Goal: Register for event/course

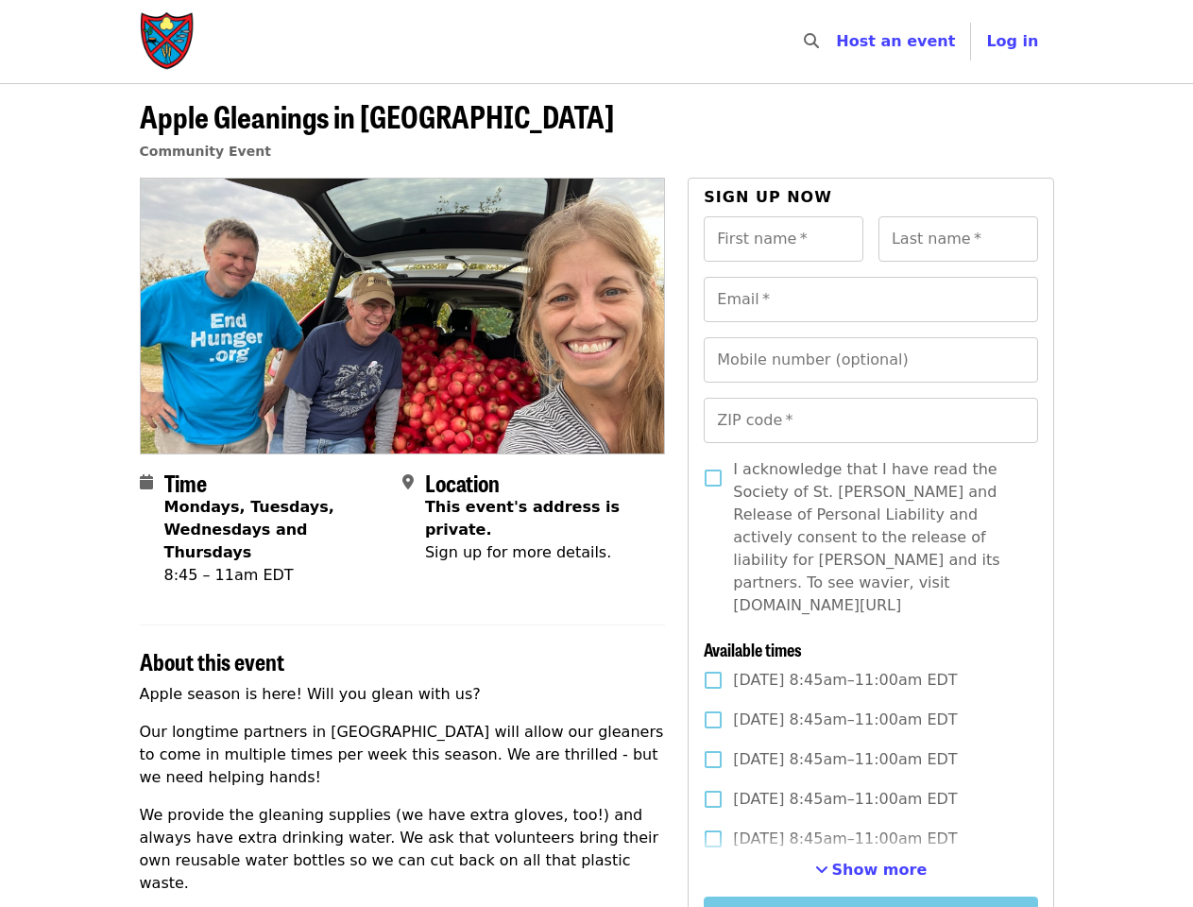
click at [596, 453] on div at bounding box center [403, 316] width 526 height 276
click at [819, 42] on icon "search icon" at bounding box center [811, 41] width 15 height 18
click at [1018, 42] on span "Log in" at bounding box center [1012, 41] width 52 height 18
click at [958, 239] on input "Last name   *" at bounding box center [959, 238] width 160 height 45
click at [870, 299] on input "Email   *" at bounding box center [871, 299] width 334 height 45
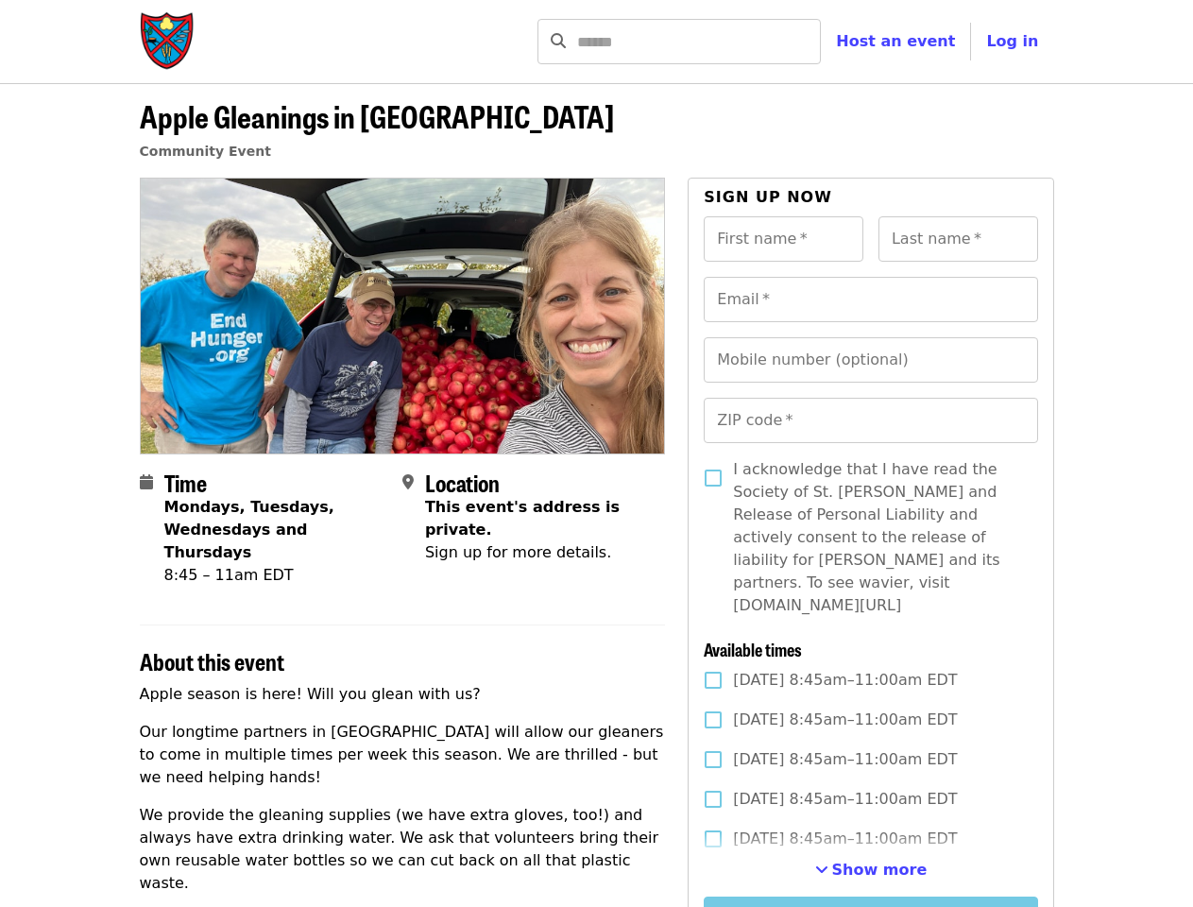
click at [870, 360] on input "Mobile number (optional)" at bounding box center [871, 359] width 334 height 45
click at [870, 420] on input "ZIP code   *" at bounding box center [871, 420] width 334 height 45
click at [871, 861] on span "Show more" at bounding box center [879, 870] width 95 height 18
